Goal: Information Seeking & Learning: Learn about a topic

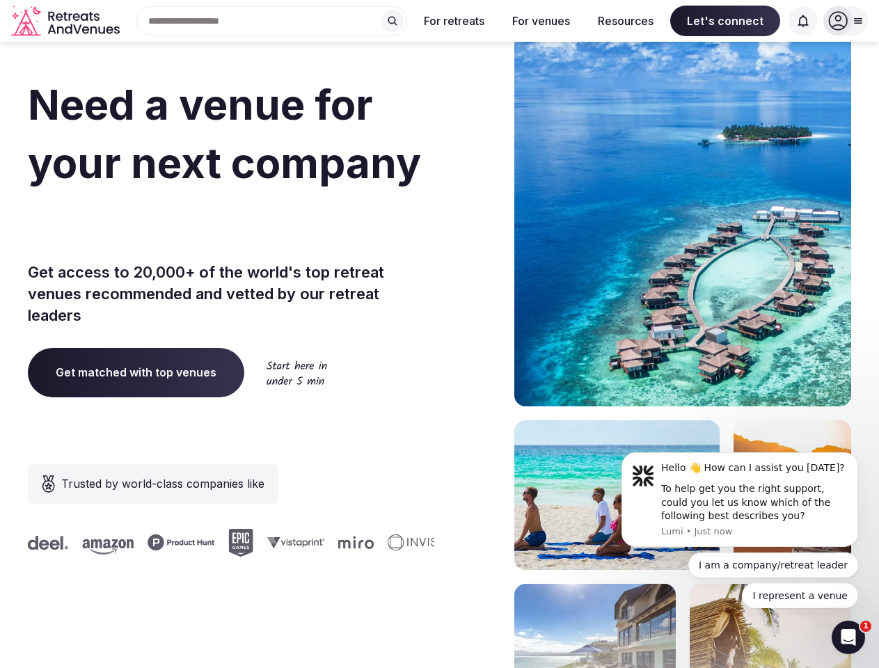
click at [439, 334] on div "Need a venue for your next company offsite? Get access to 20,000+ of the world'…" at bounding box center [439, 416] width 823 height 838
click at [272, 21] on div "Search Popular Destinations [GEOGRAPHIC_DATA], [GEOGRAPHIC_DATA] [GEOGRAPHIC_DA…" at bounding box center [266, 20] width 282 height 29
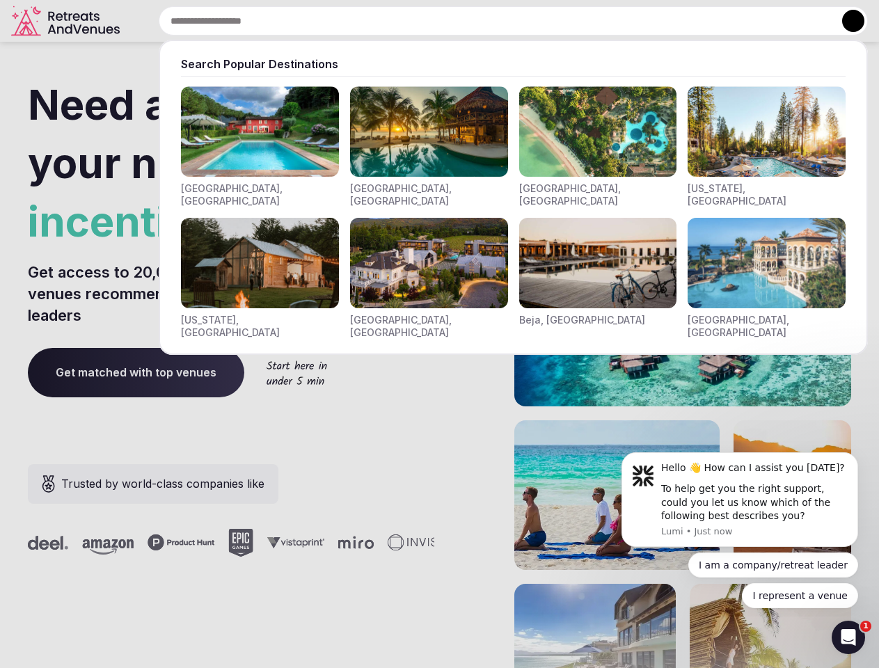
click at [392, 21] on input "text" at bounding box center [513, 20] width 709 height 29
click at [454, 21] on input "text" at bounding box center [513, 20] width 709 height 29
click at [540, 21] on input "text" at bounding box center [513, 20] width 709 height 29
click at [625, 21] on input "text" at bounding box center [513, 20] width 709 height 29
click at [725, 21] on input "text" at bounding box center [513, 20] width 709 height 29
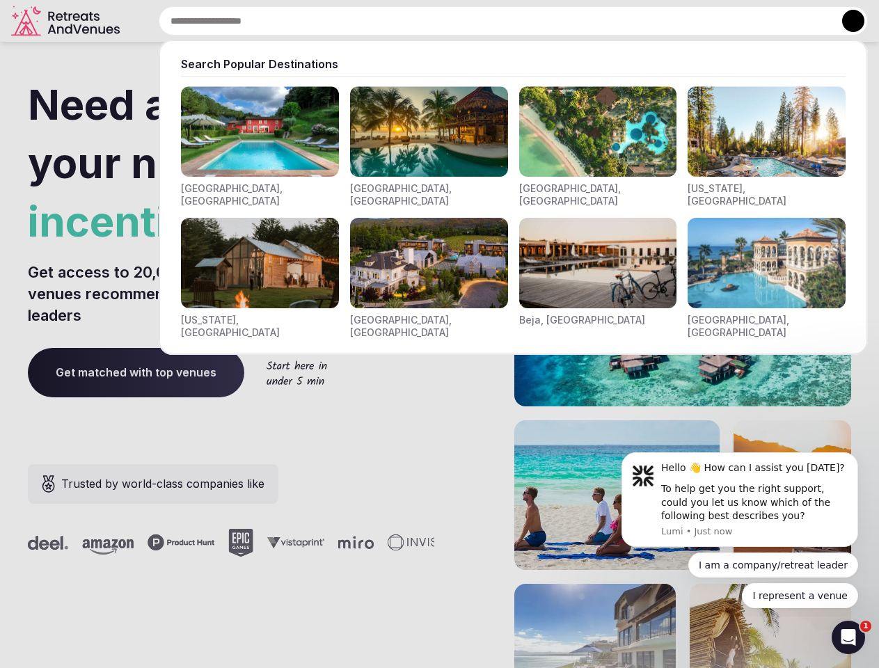
click at [803, 21] on input "text" at bounding box center [513, 20] width 709 height 29
click at [845, 21] on button at bounding box center [853, 21] width 22 height 22
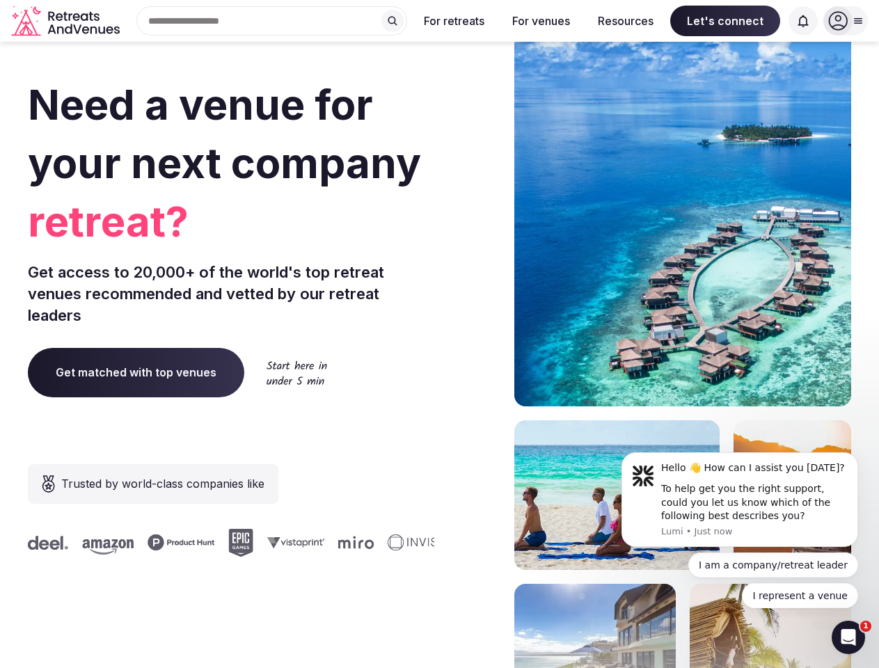
click at [739, 499] on div "To help get you the right support, could you let us know which of the following…" at bounding box center [754, 502] width 186 height 41
